Goal: Task Accomplishment & Management: Use online tool/utility

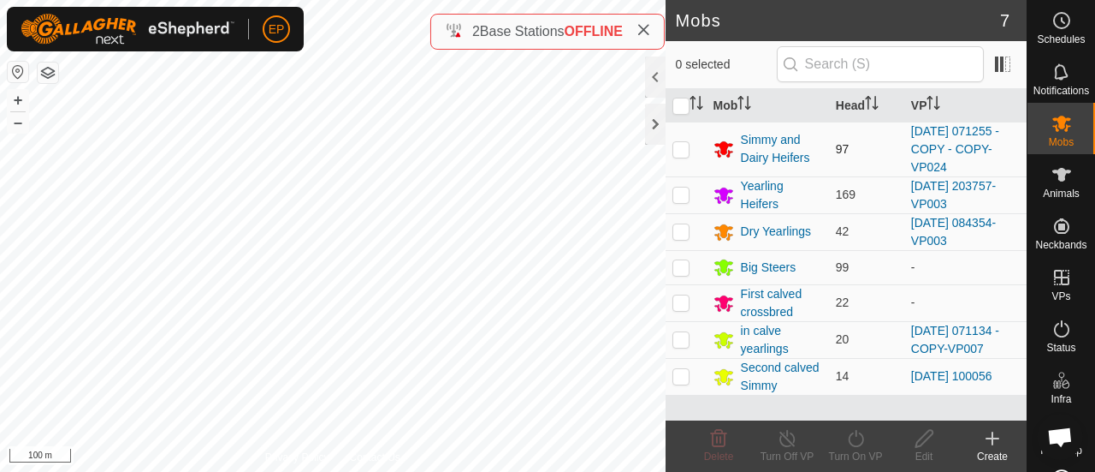
click at [680, 146] on p-checkbox at bounding box center [681, 149] width 17 height 14
checkbox input "true"
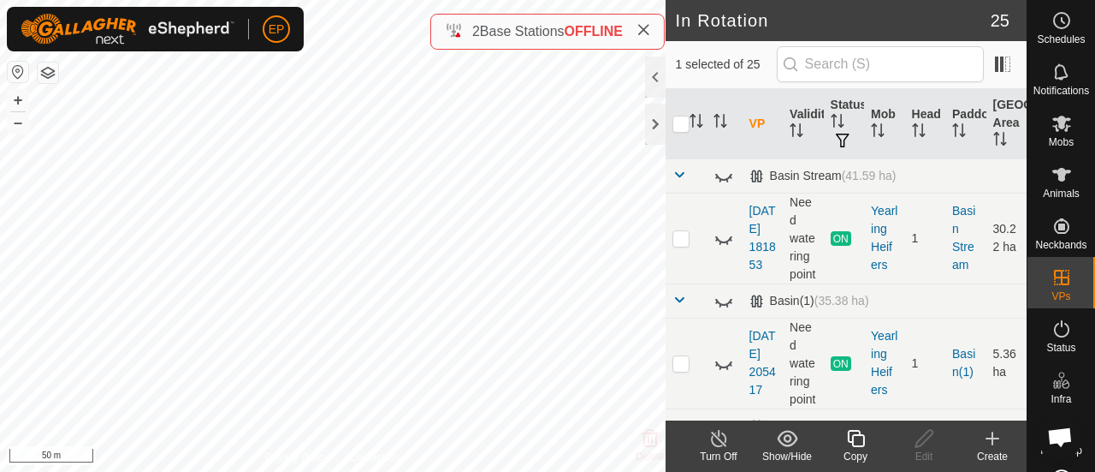
click at [851, 439] on icon at bounding box center [855, 438] width 21 height 21
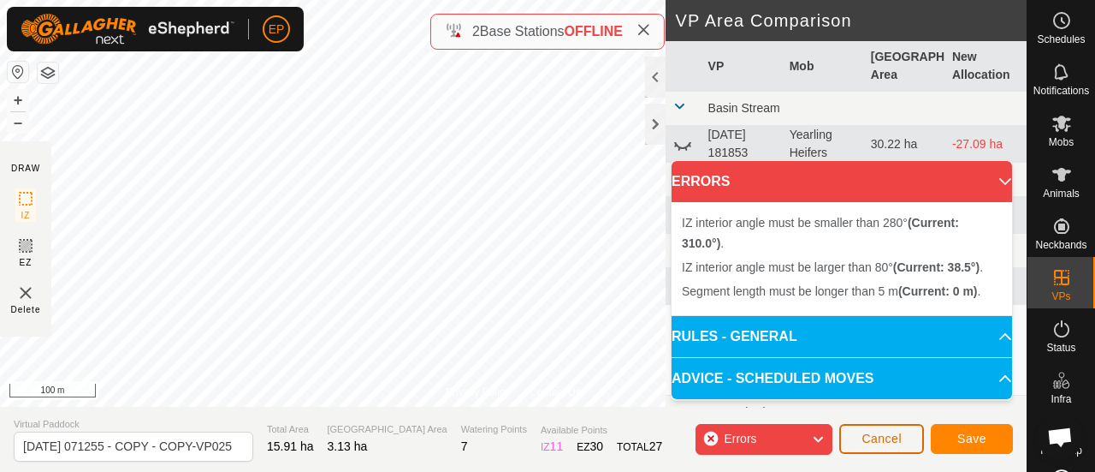
click at [874, 430] on button "Cancel" at bounding box center [881, 439] width 85 height 30
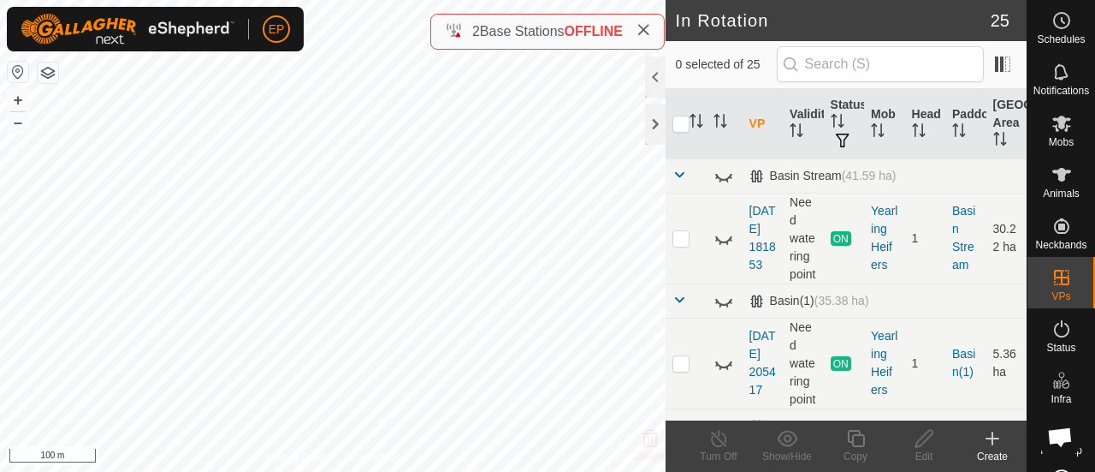
checkbox input "true"
click at [859, 442] on icon at bounding box center [855, 438] width 21 height 21
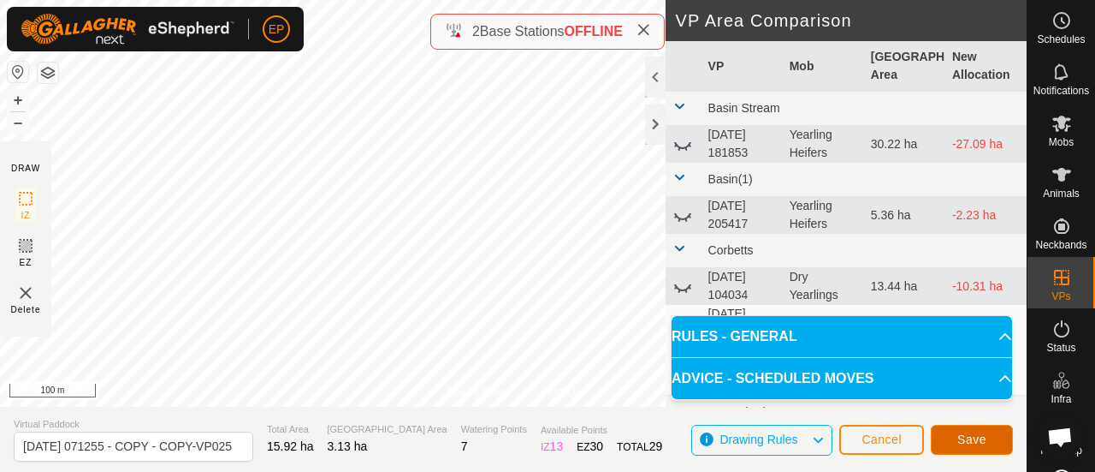
click at [961, 442] on span "Save" at bounding box center [972, 439] width 29 height 14
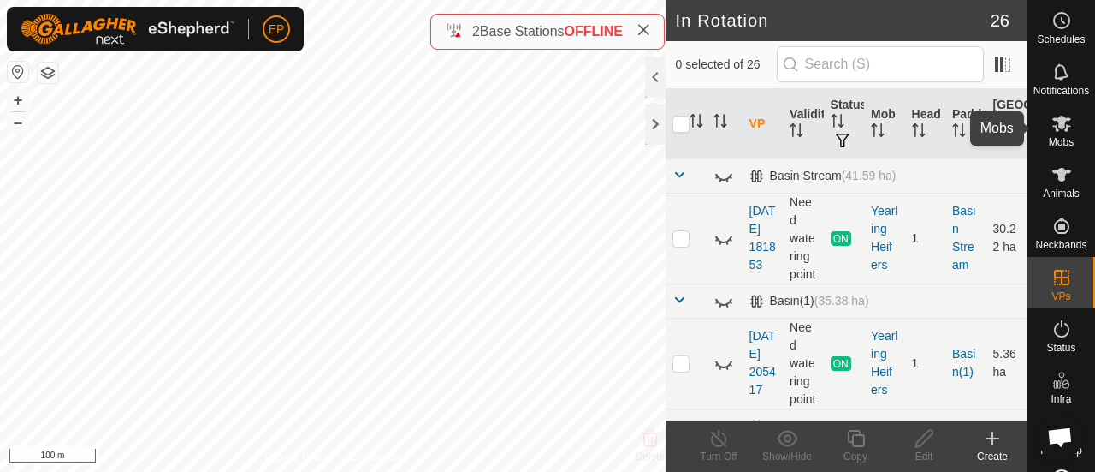
click at [1052, 122] on icon at bounding box center [1062, 123] width 21 height 21
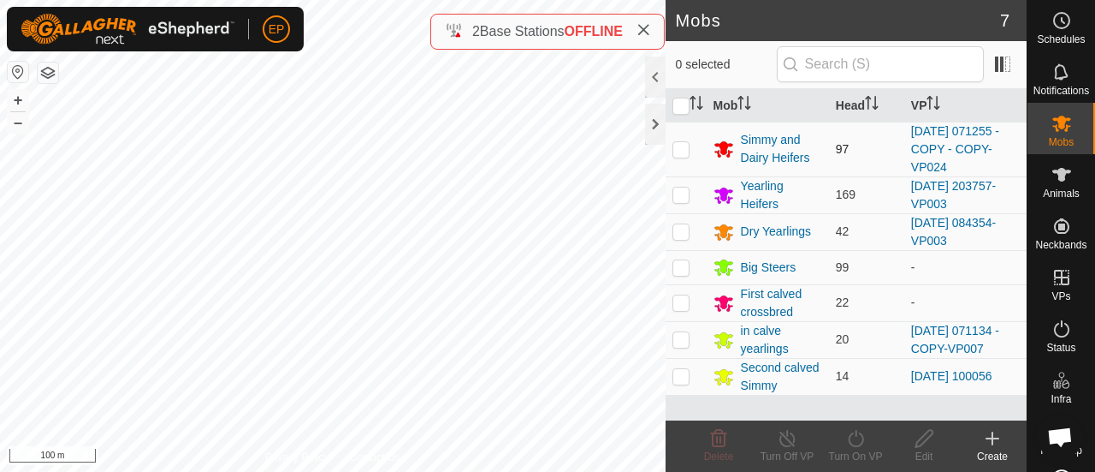
click at [685, 144] on p-checkbox at bounding box center [681, 149] width 17 height 14
checkbox input "true"
click at [858, 444] on icon at bounding box center [855, 438] width 21 height 21
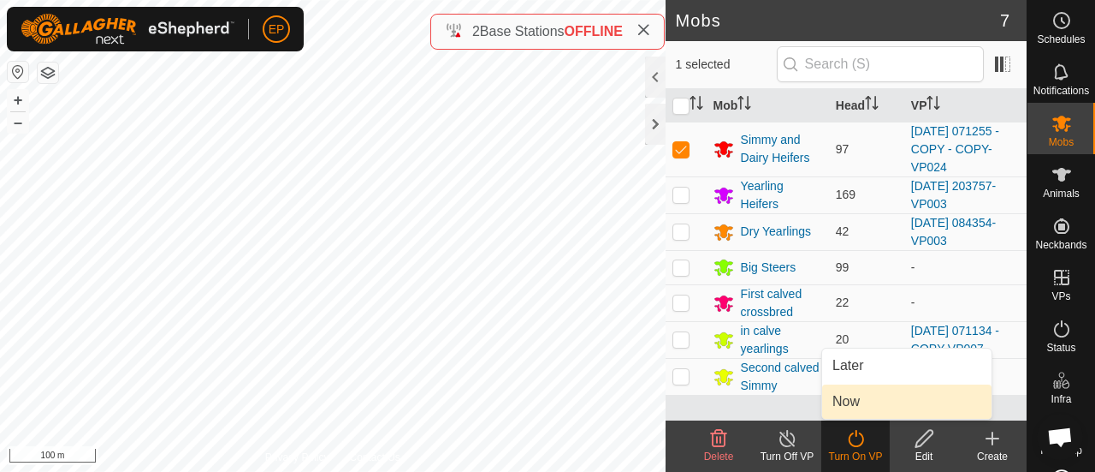
click at [858, 407] on link "Now" at bounding box center [906, 401] width 169 height 34
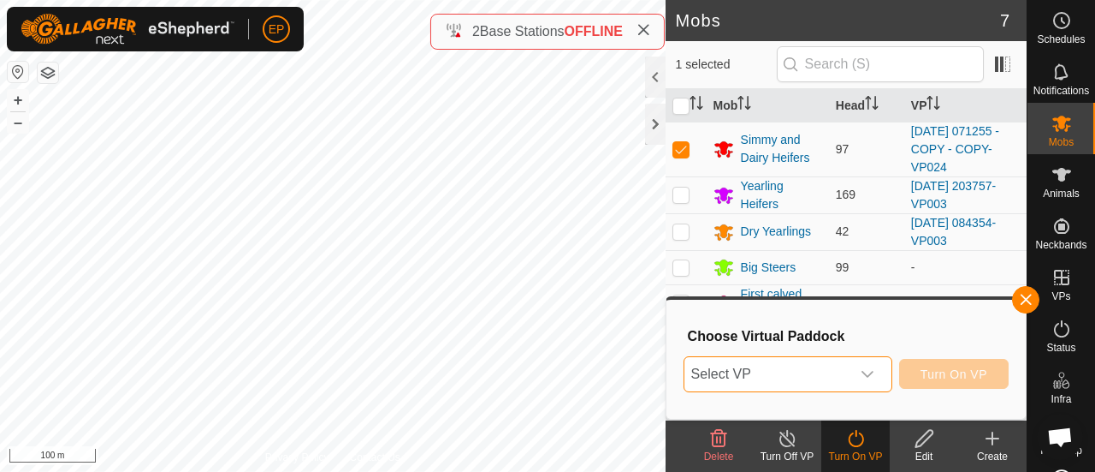
click at [847, 386] on span "Select VP" at bounding box center [768, 374] width 166 height 34
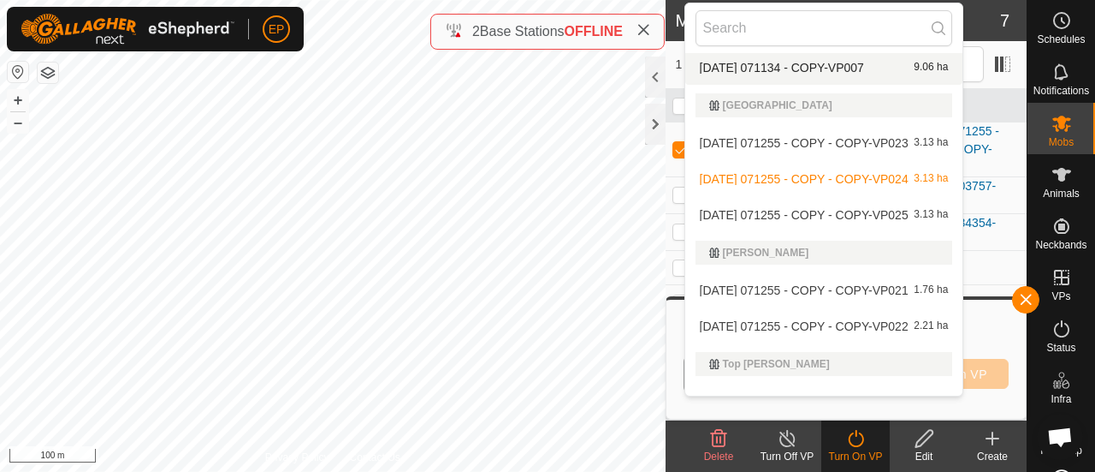
scroll to position [969, 0]
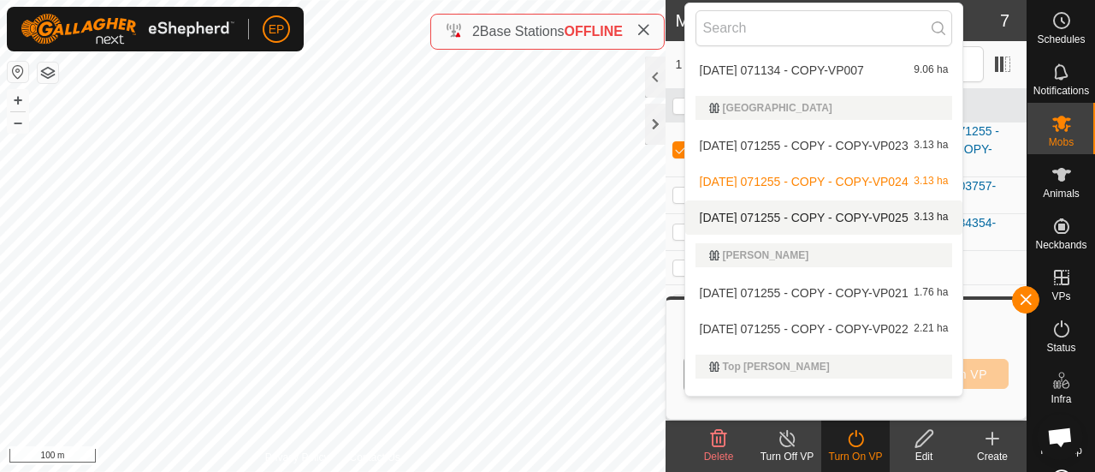
click at [763, 215] on li "[DATE] 071255 - COPY - COPY-VP025 3.13 ha" at bounding box center [824, 217] width 278 height 34
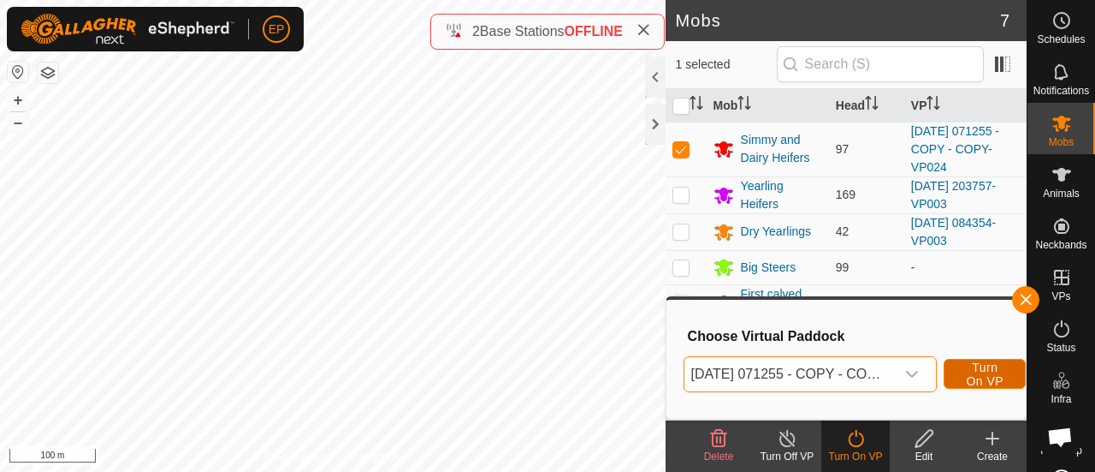
click at [988, 371] on span "Turn On VP" at bounding box center [984, 373] width 39 height 27
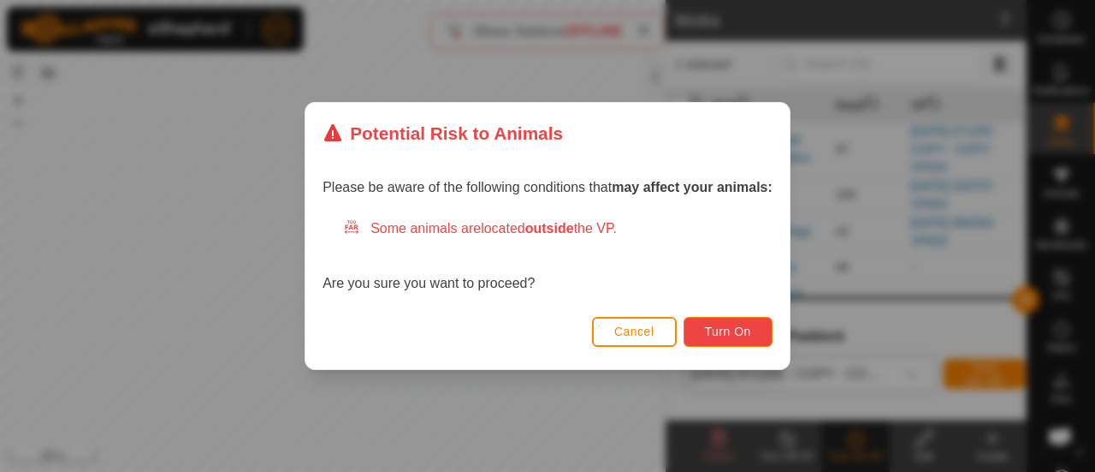
click at [738, 319] on button "Turn On" at bounding box center [728, 332] width 89 height 30
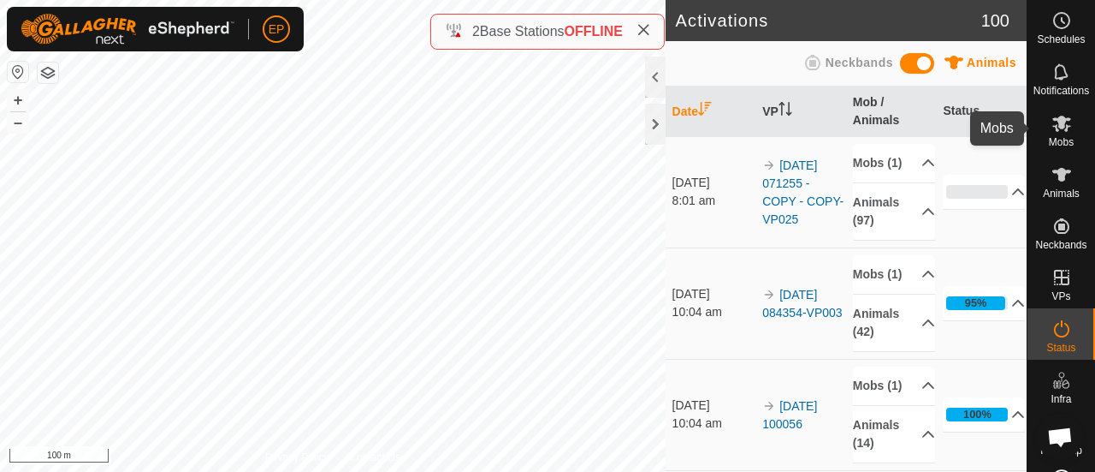
click at [1052, 133] on icon at bounding box center [1062, 123] width 21 height 21
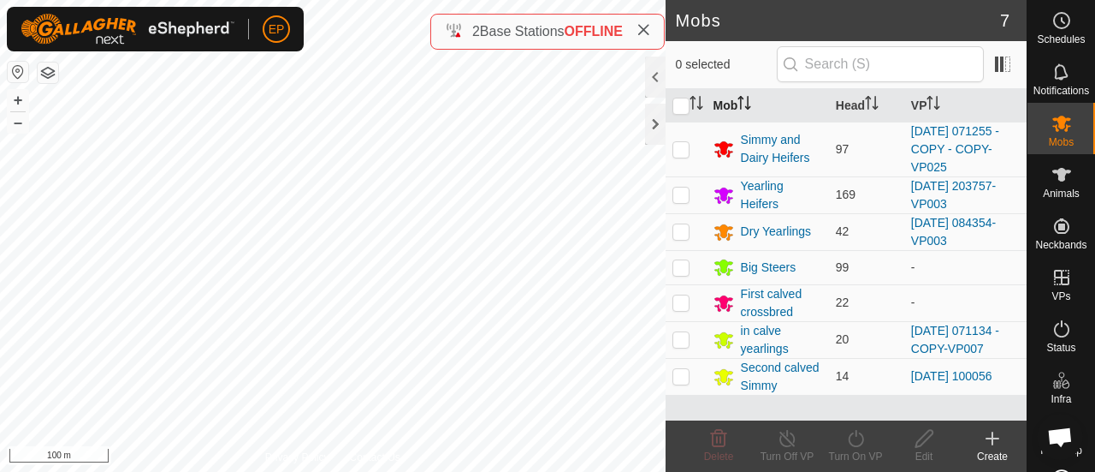
click at [730, 99] on th "Mob" at bounding box center [768, 105] width 122 height 33
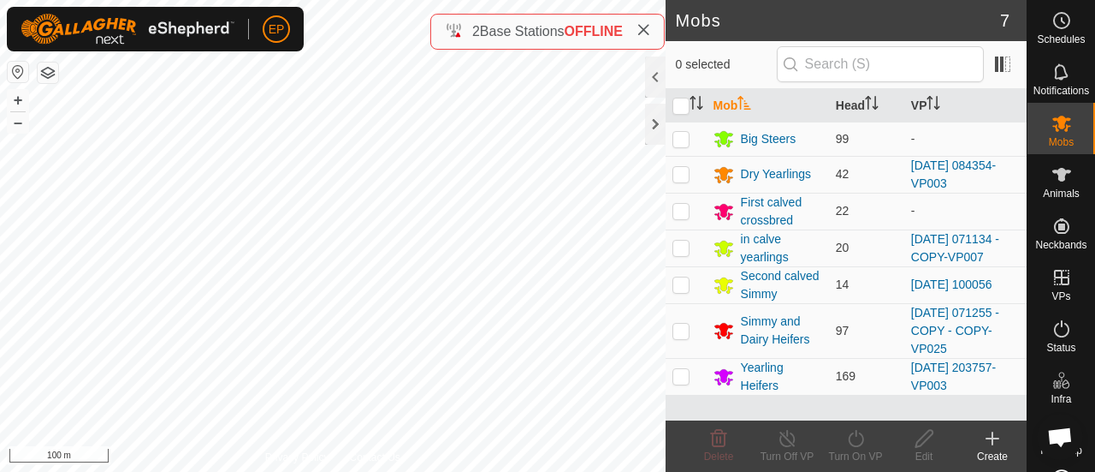
click at [730, 99] on th "Mob" at bounding box center [768, 105] width 122 height 33
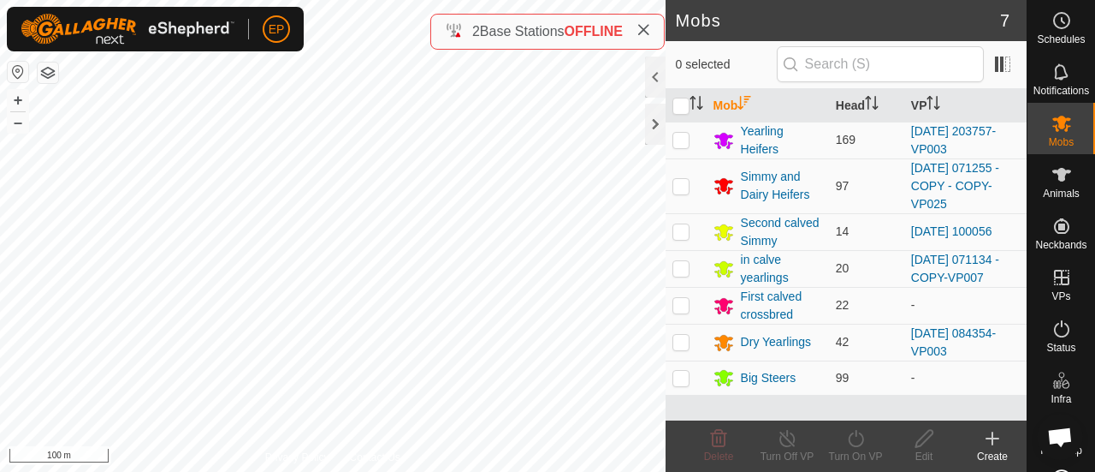
click at [730, 99] on th "Mob" at bounding box center [768, 105] width 122 height 33
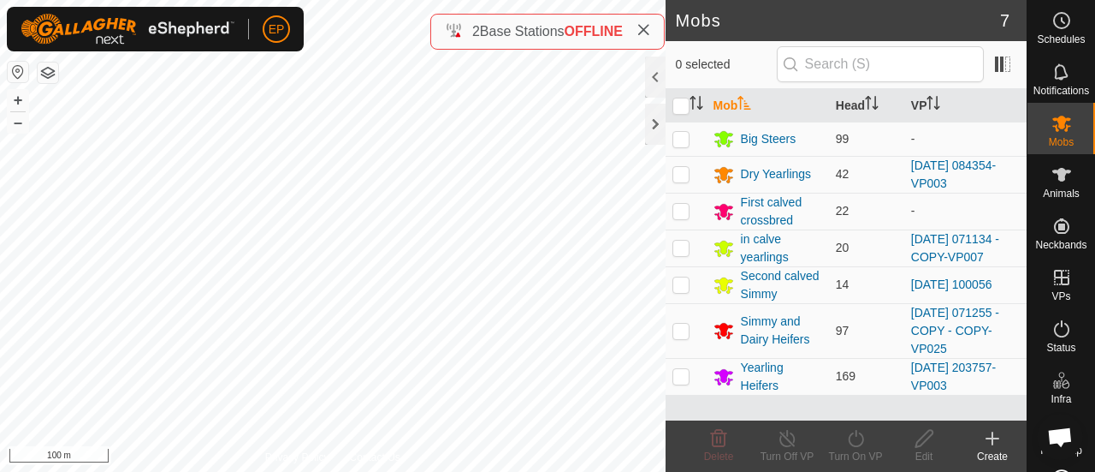
click at [730, 99] on th "Mob" at bounding box center [768, 105] width 122 height 33
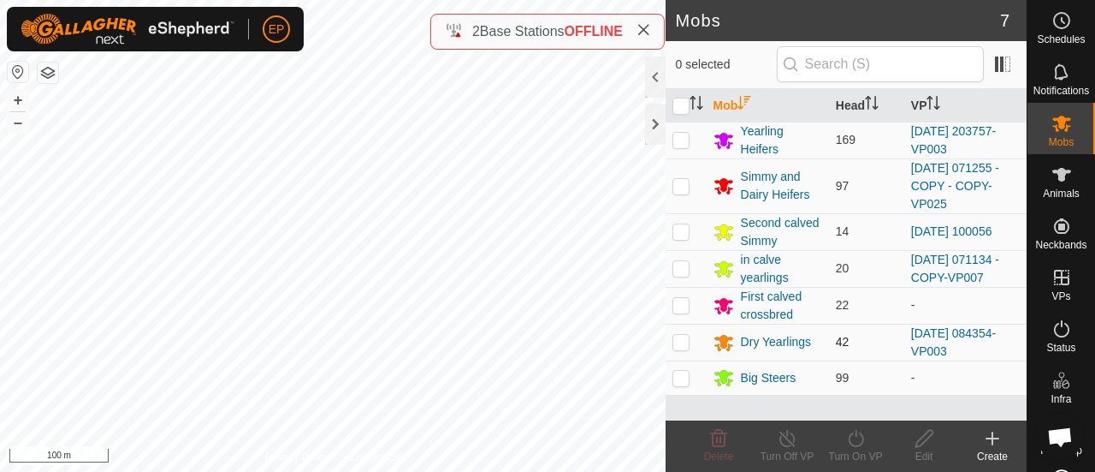
click at [679, 342] on p-checkbox at bounding box center [681, 342] width 17 height 14
checkbox input "true"
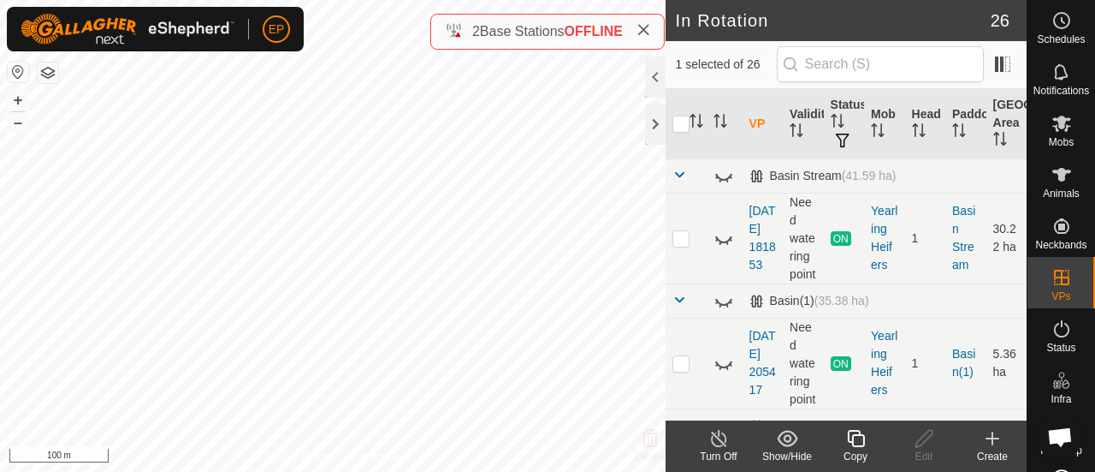
click at [861, 439] on icon at bounding box center [855, 438] width 21 height 21
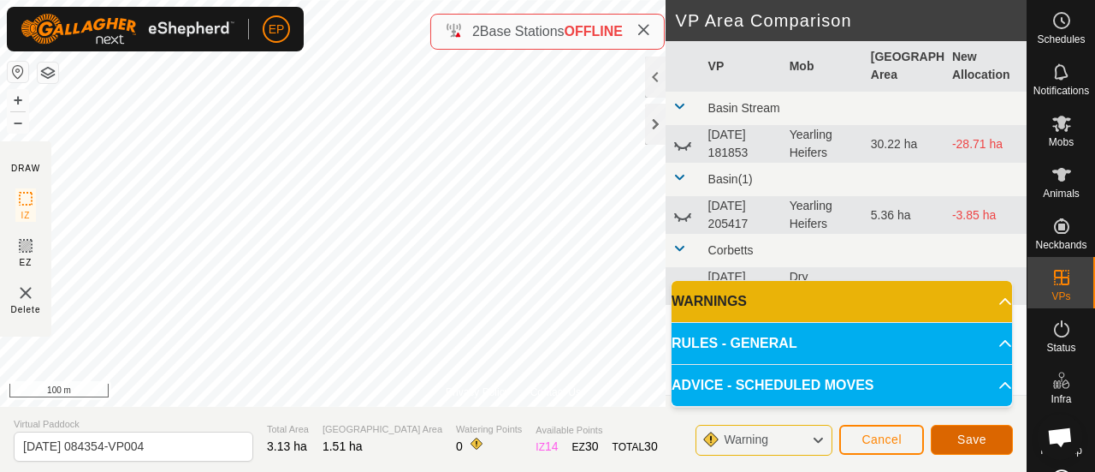
click at [953, 435] on button "Save" at bounding box center [972, 439] width 82 height 30
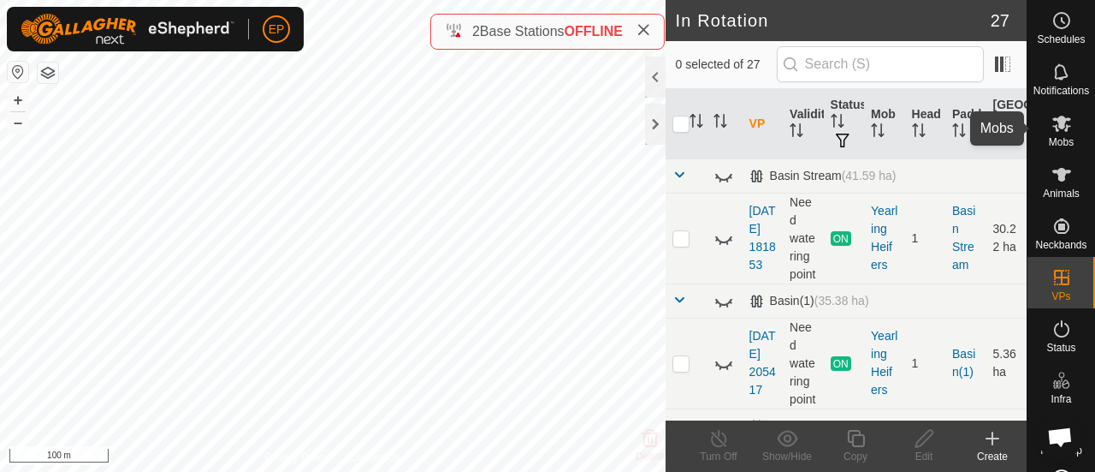
click at [1053, 125] on icon at bounding box center [1062, 124] width 19 height 16
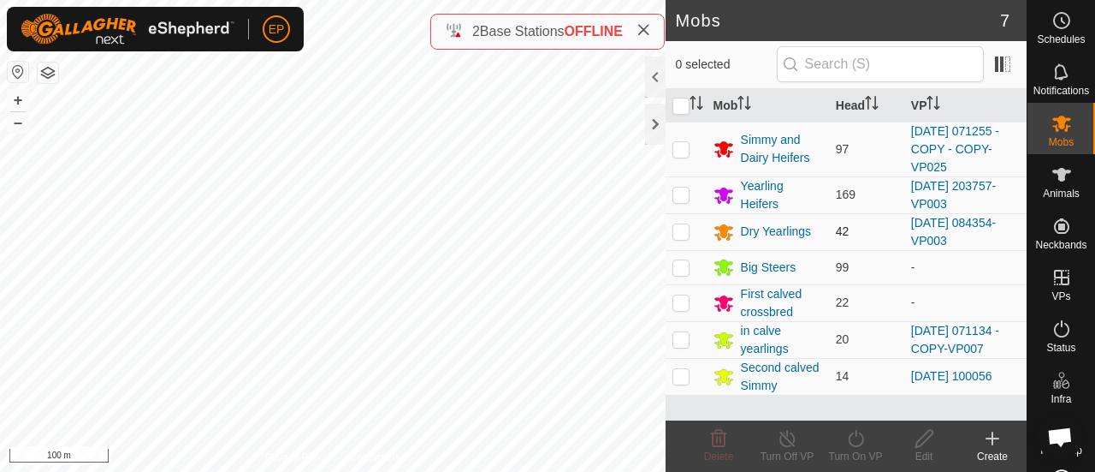
click at [679, 228] on p-checkbox at bounding box center [681, 231] width 17 height 14
checkbox input "true"
click at [854, 438] on icon at bounding box center [855, 438] width 21 height 21
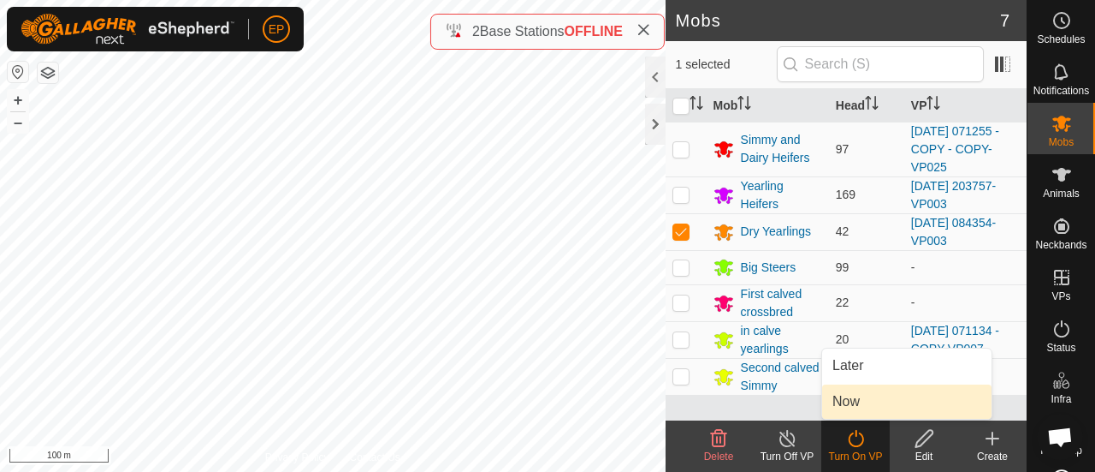
click at [856, 398] on link "Now" at bounding box center [906, 401] width 169 height 34
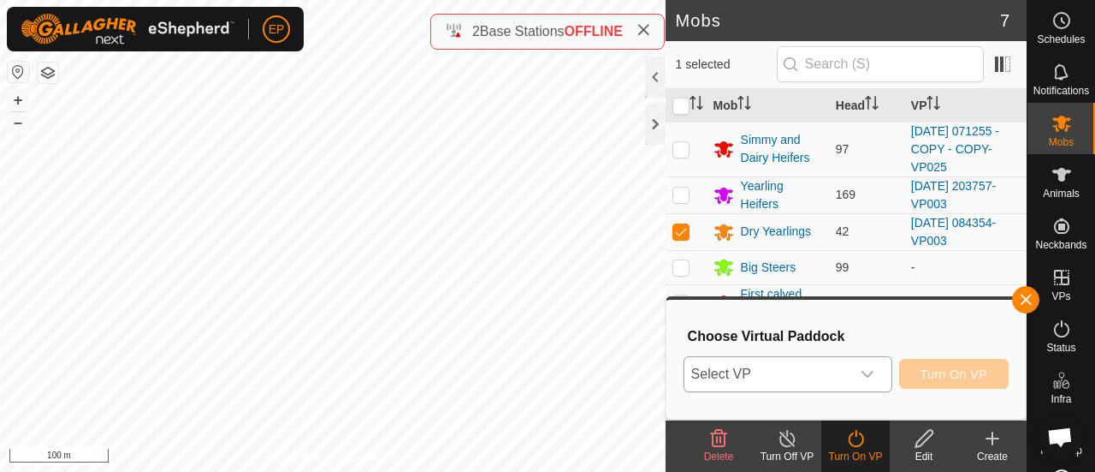
click at [832, 380] on span "Select VP" at bounding box center [768, 374] width 166 height 34
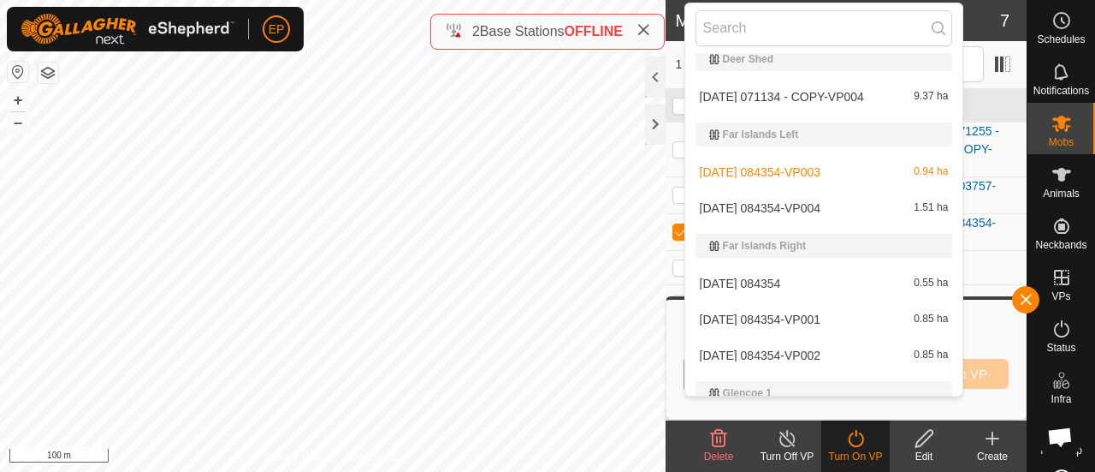
scroll to position [277, 0]
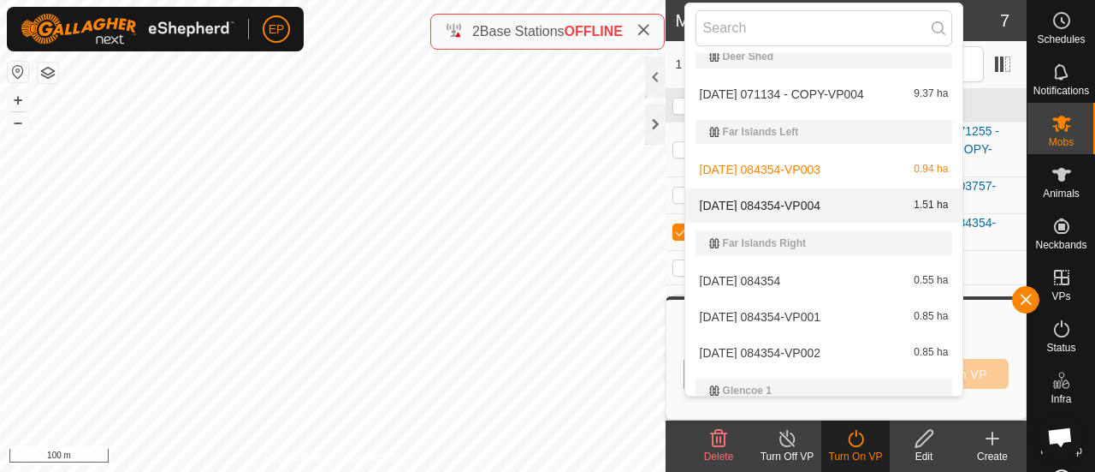
click at [833, 198] on li "[DATE] 084354-VP004 1.51 ha" at bounding box center [824, 205] width 278 height 34
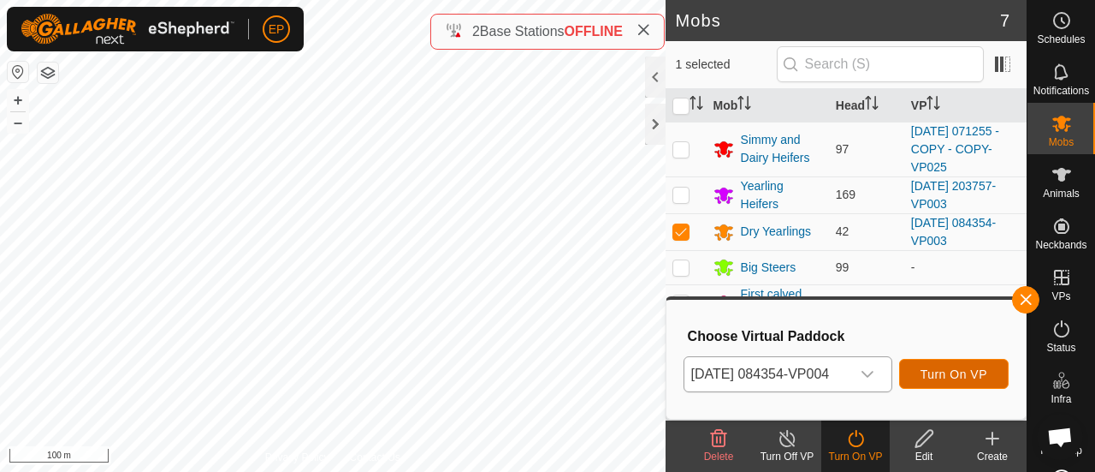
click at [953, 367] on span "Turn On VP" at bounding box center [954, 374] width 67 height 14
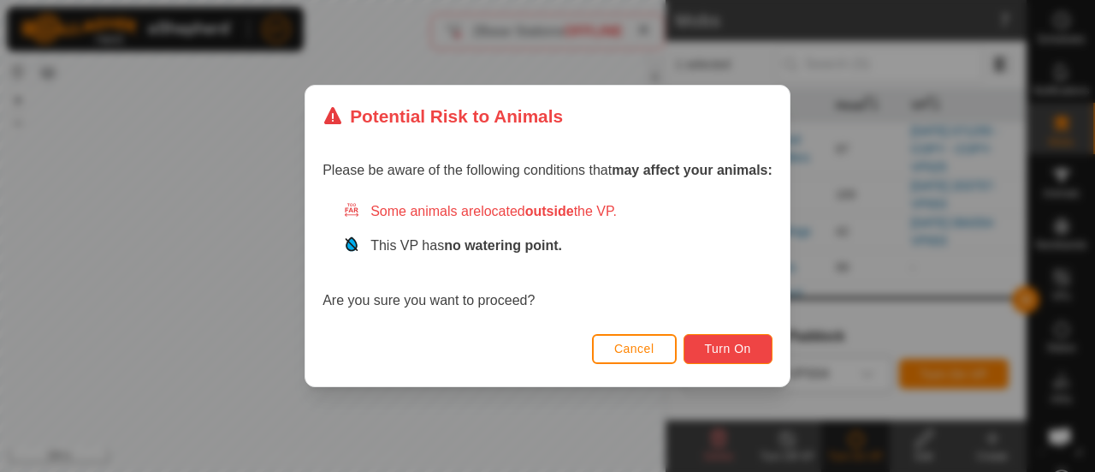
click at [721, 343] on span "Turn On" at bounding box center [728, 348] width 46 height 14
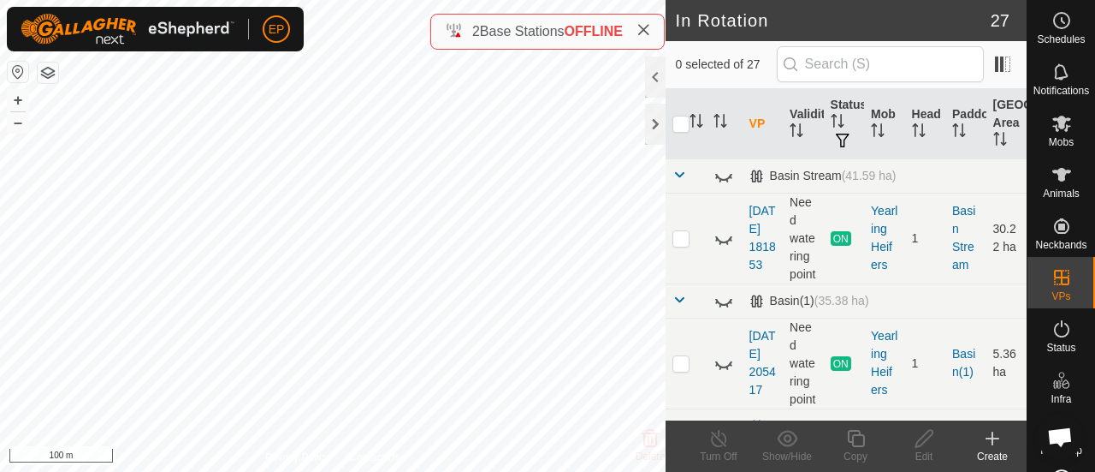
checkbox input "true"
click at [856, 446] on icon at bounding box center [855, 438] width 17 height 17
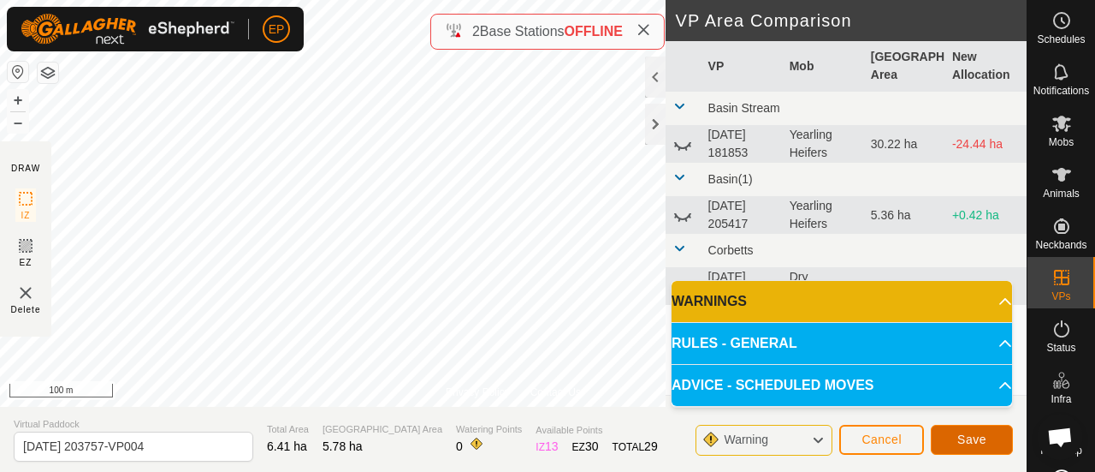
click at [952, 436] on button "Save" at bounding box center [972, 439] width 82 height 30
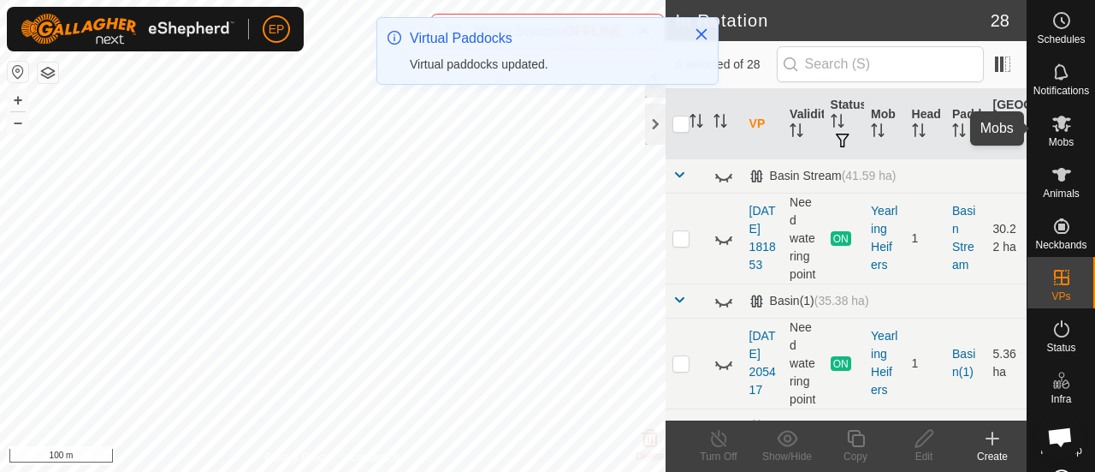
click at [1059, 139] on span "Mobs" at bounding box center [1061, 142] width 25 height 10
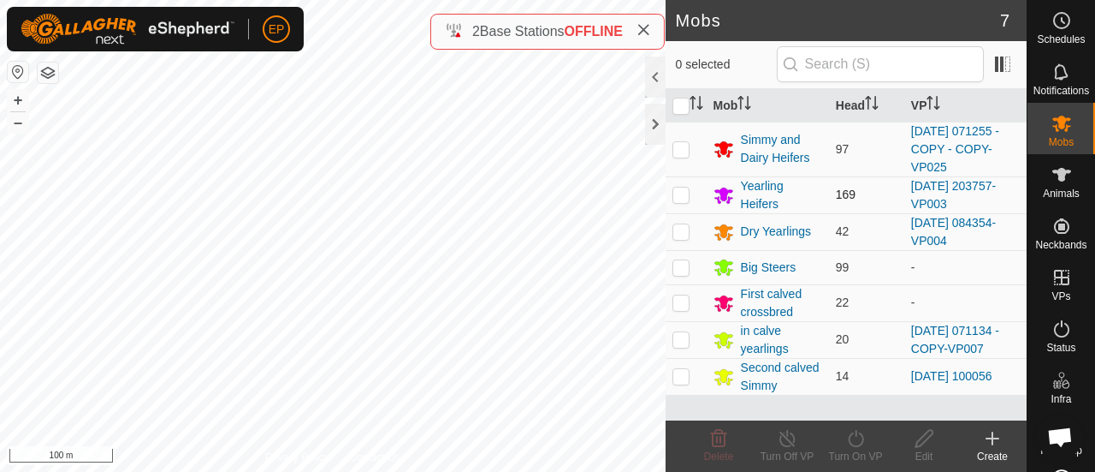
click at [681, 193] on p-checkbox at bounding box center [681, 194] width 17 height 14
checkbox input "true"
click at [852, 439] on icon at bounding box center [855, 438] width 21 height 21
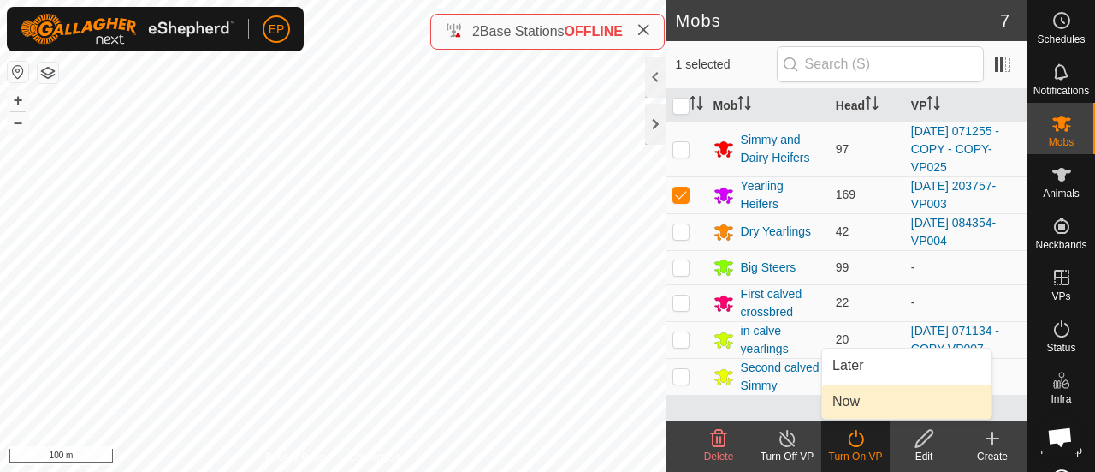
click at [851, 403] on link "Now" at bounding box center [906, 401] width 169 height 34
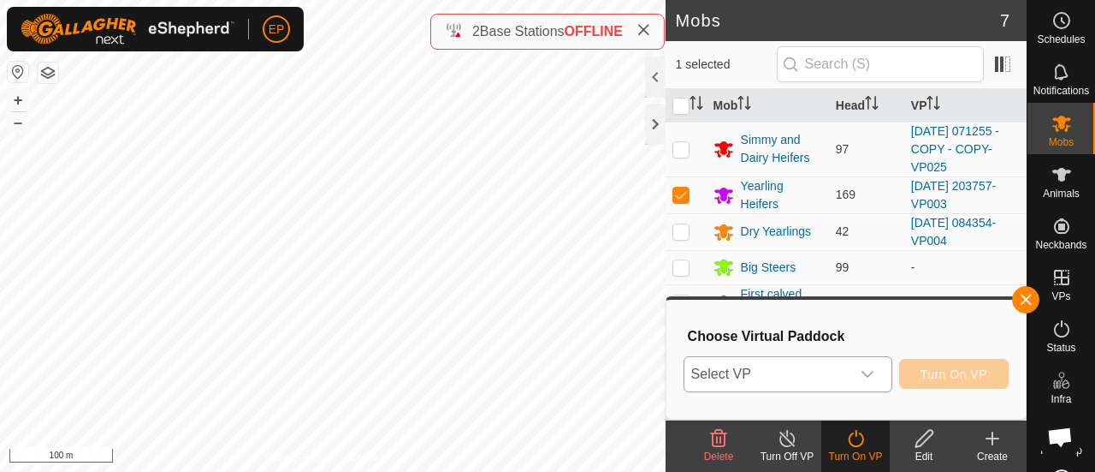
click at [830, 380] on span "Select VP" at bounding box center [768, 374] width 166 height 34
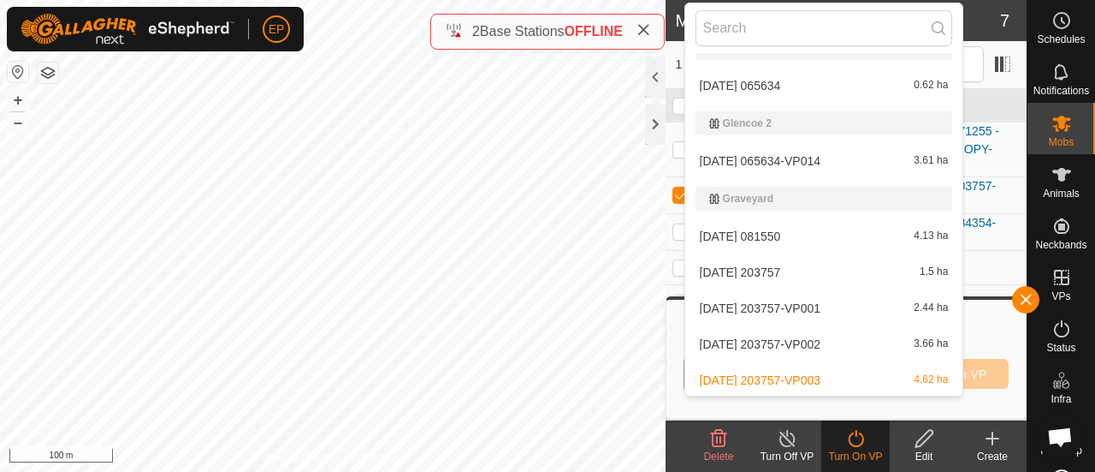
scroll to position [623, 0]
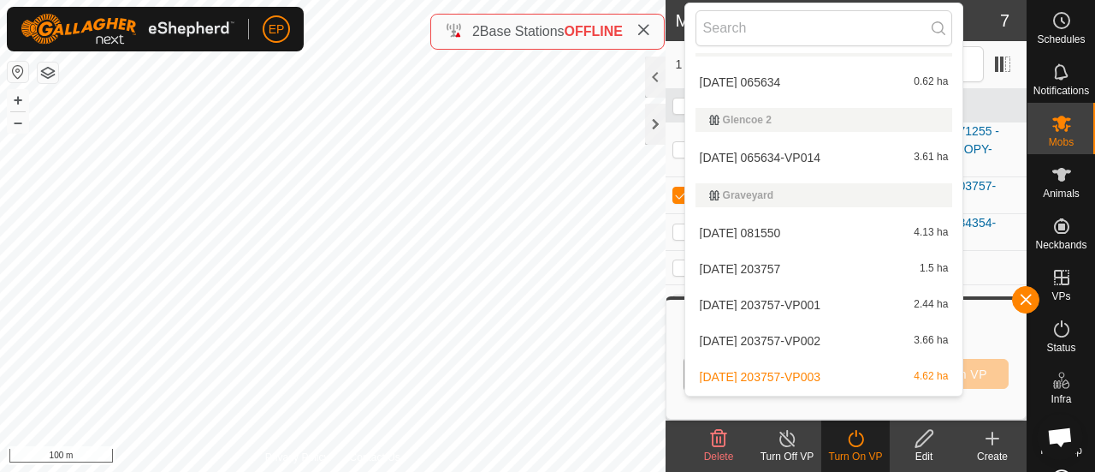
drag, startPoint x: 1004, startPoint y: 238, endPoint x: 996, endPoint y: 267, distance: 30.1
click at [996, 267] on body "EP Schedules Notifications Mobs Animals Neckbands VPs Status Infra Heatmap Help…" at bounding box center [547, 236] width 1095 height 472
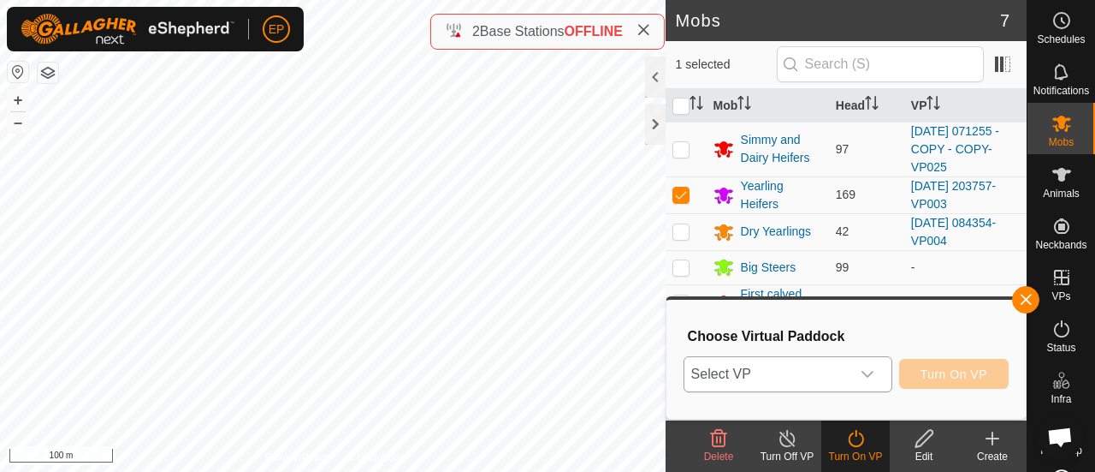
click at [838, 376] on span "Select VP" at bounding box center [768, 374] width 166 height 34
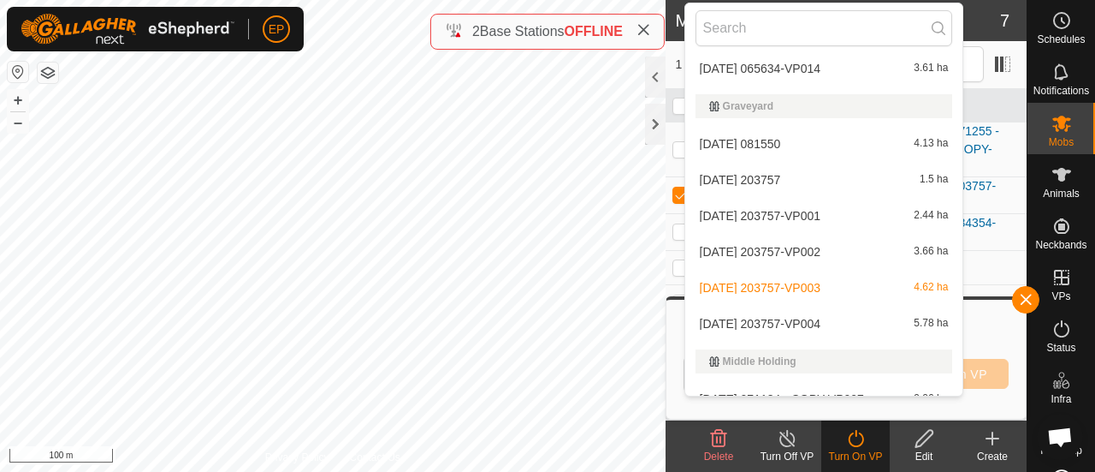
scroll to position [715, 0]
click at [842, 325] on li "[DATE] 203757-VP004 5.78 ha" at bounding box center [824, 321] width 278 height 34
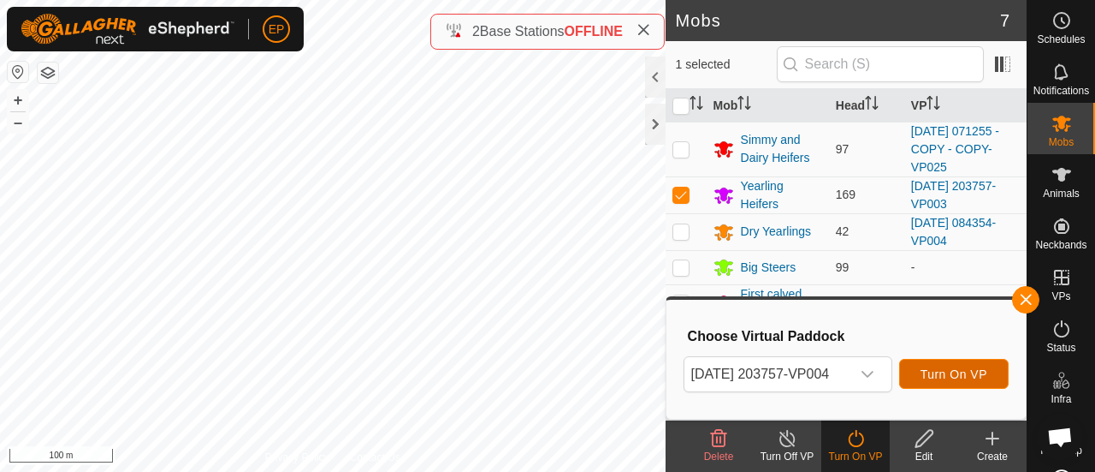
click at [957, 380] on span "Turn On VP" at bounding box center [954, 374] width 67 height 14
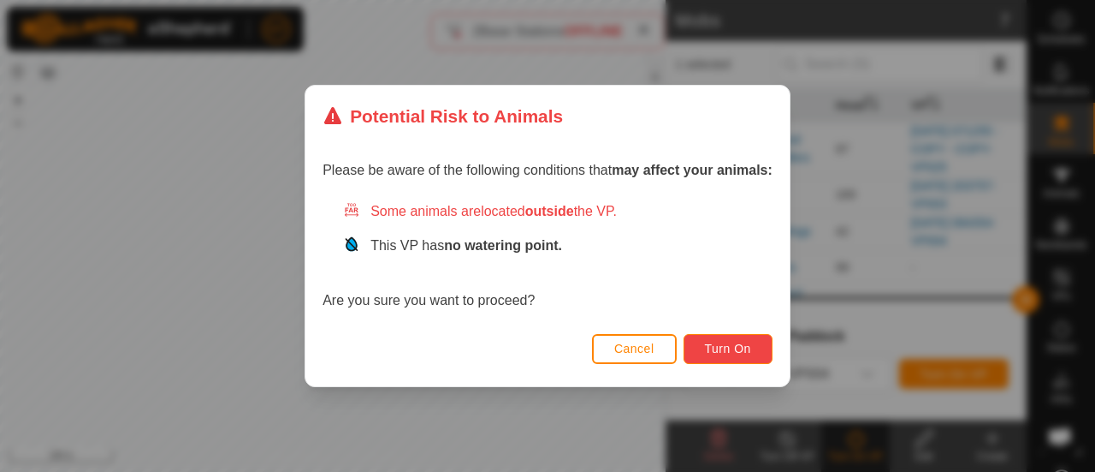
click at [733, 341] on button "Turn On" at bounding box center [728, 349] width 89 height 30
